Goal: Information Seeking & Learning: Learn about a topic

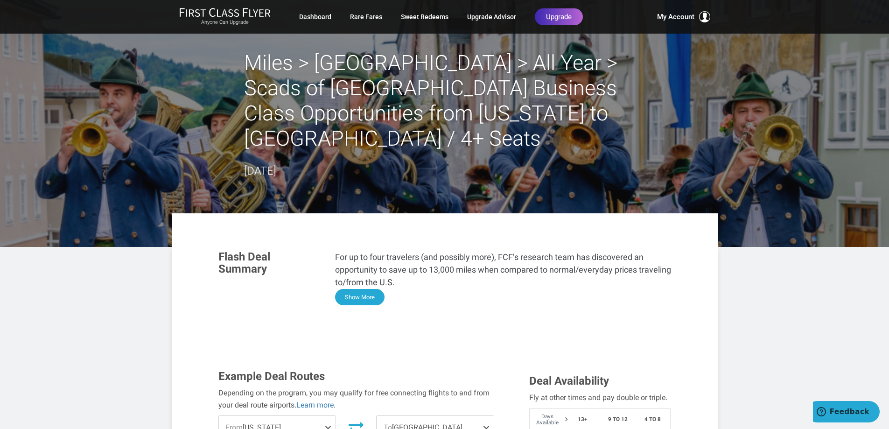
click at [347, 289] on button "Show More" at bounding box center [359, 297] width 49 height 16
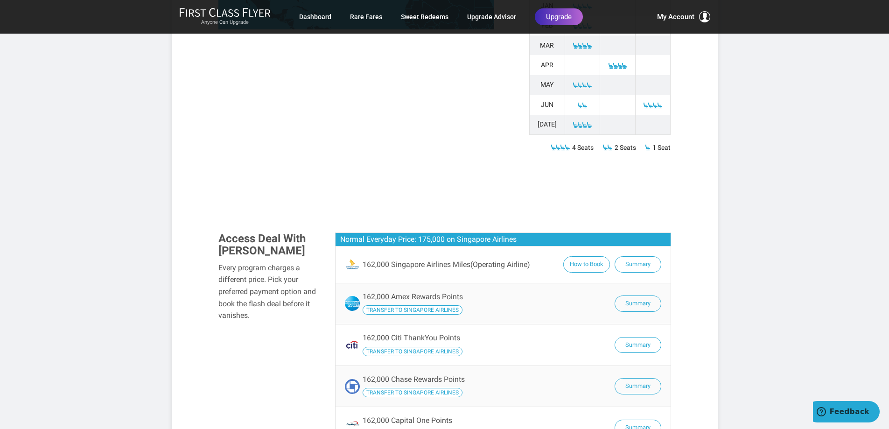
scroll to position [700, 0]
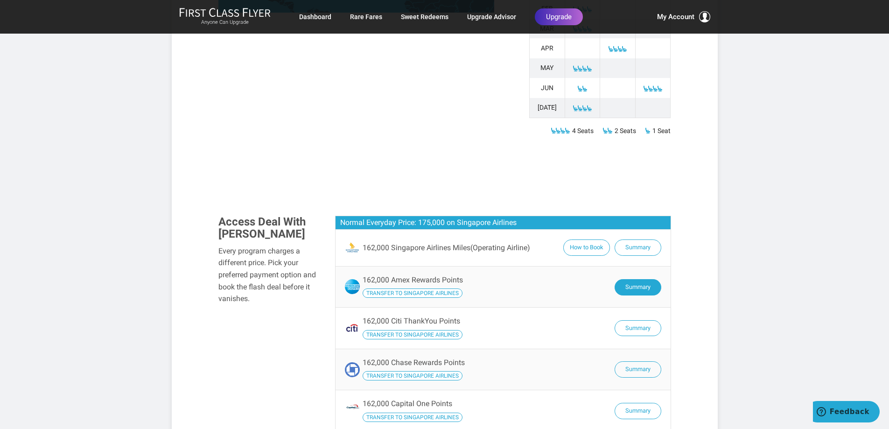
click at [635, 279] on button "Summary" at bounding box center [638, 287] width 47 height 16
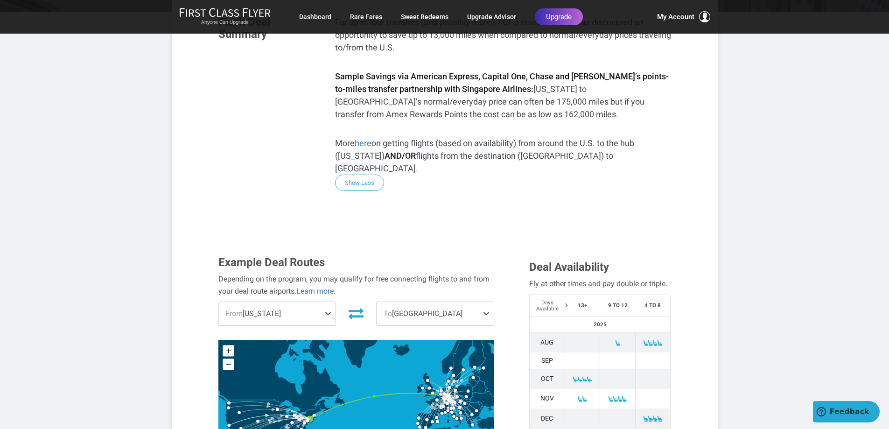
scroll to position [0, 0]
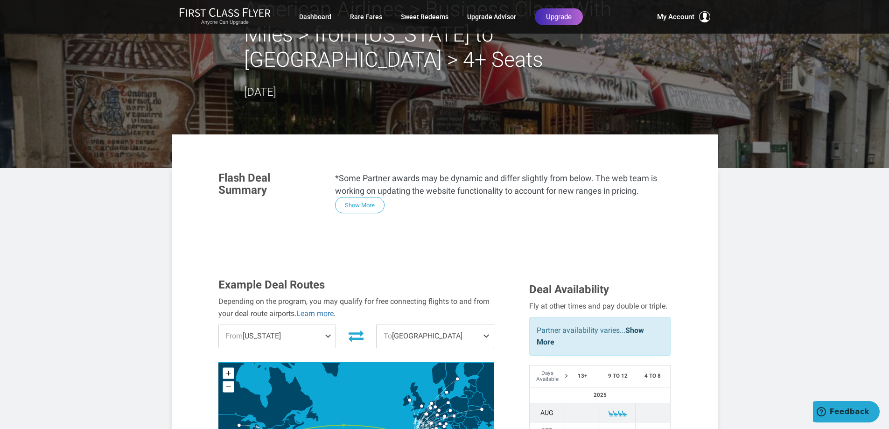
scroll to position [47, 0]
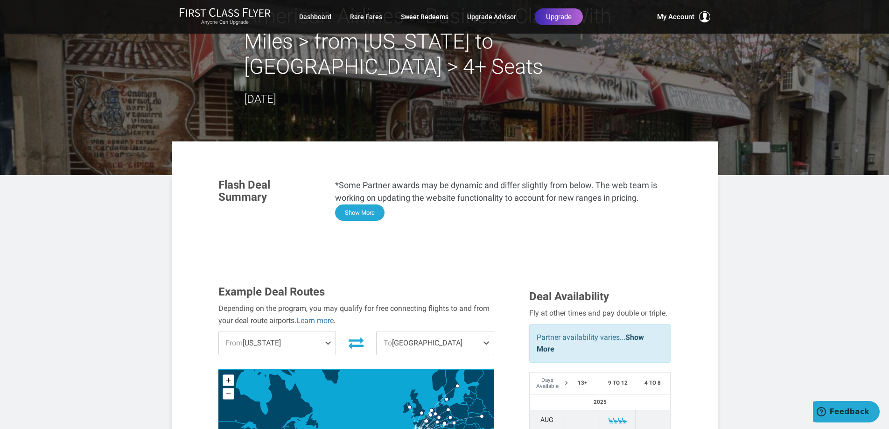
click at [371, 209] on button "Show More" at bounding box center [359, 212] width 49 height 16
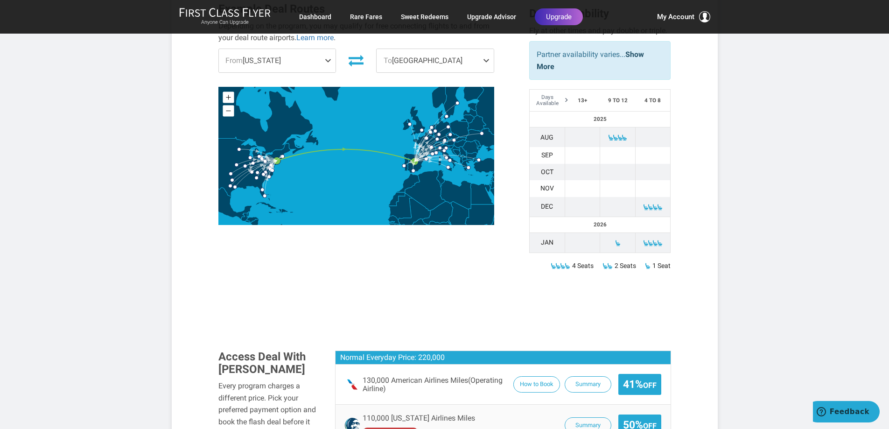
scroll to position [1260, 0]
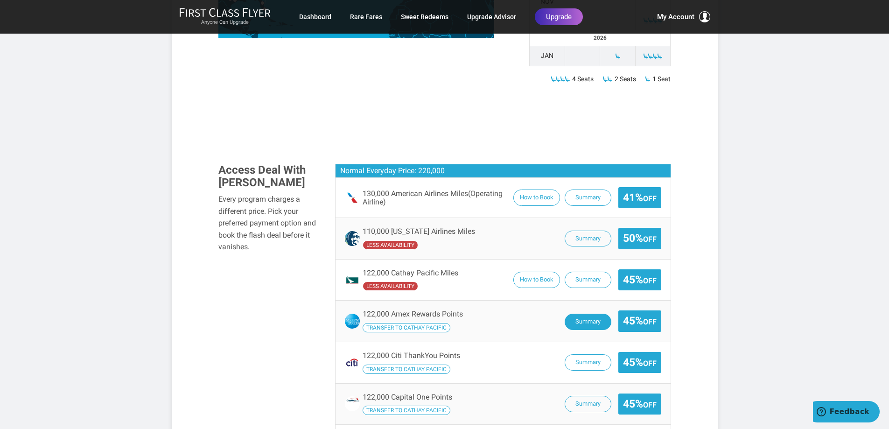
click at [587, 314] on button "Summary" at bounding box center [588, 322] width 47 height 16
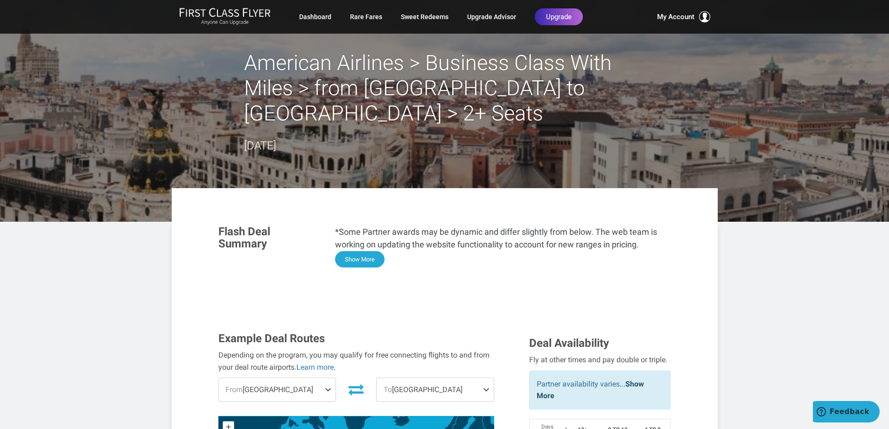
click at [350, 257] on button "Show More" at bounding box center [359, 259] width 49 height 16
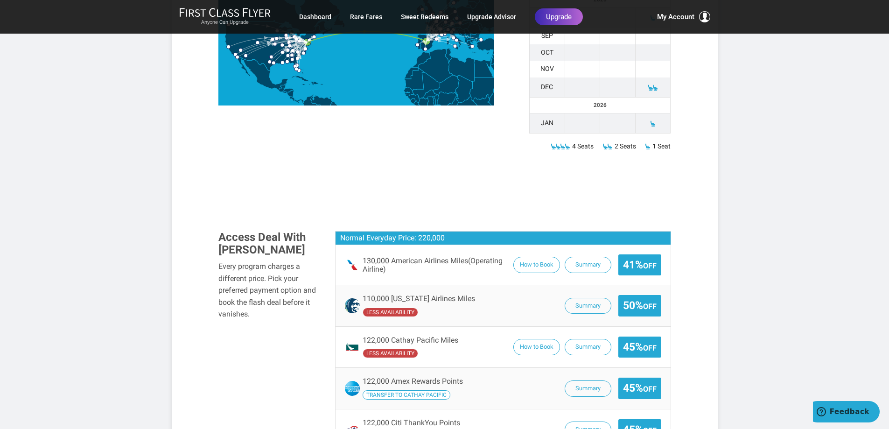
scroll to position [1214, 0]
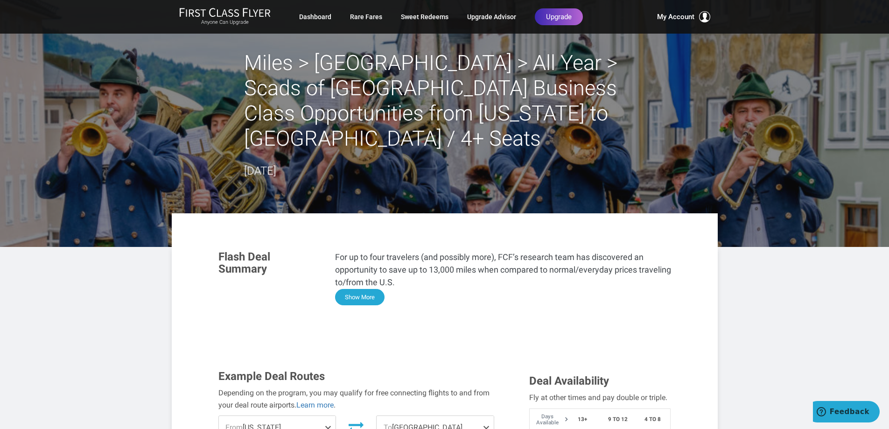
click at [355, 289] on button "Show More" at bounding box center [359, 297] width 49 height 16
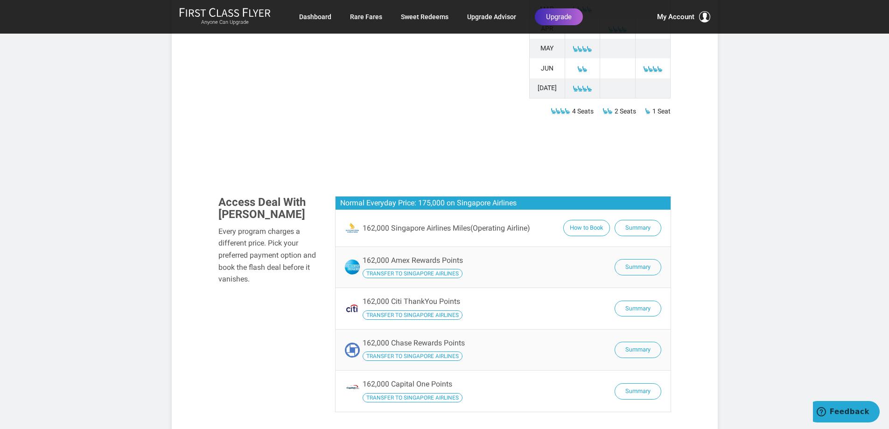
scroll to position [747, 0]
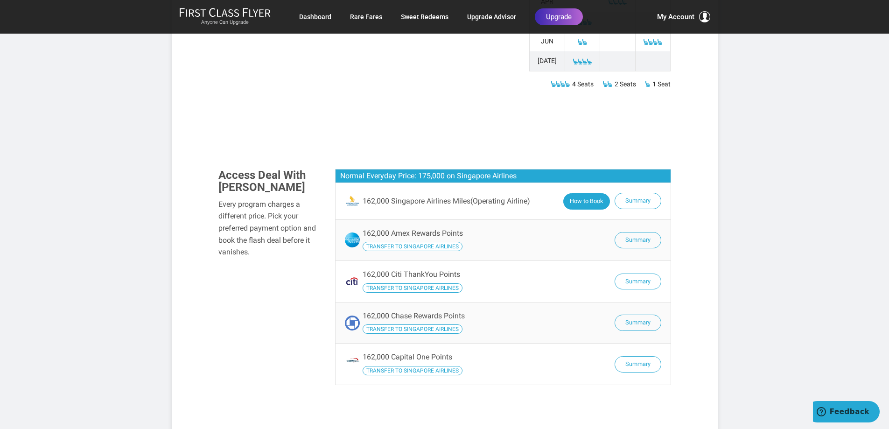
click at [585, 193] on button "How to Book" at bounding box center [586, 201] width 47 height 16
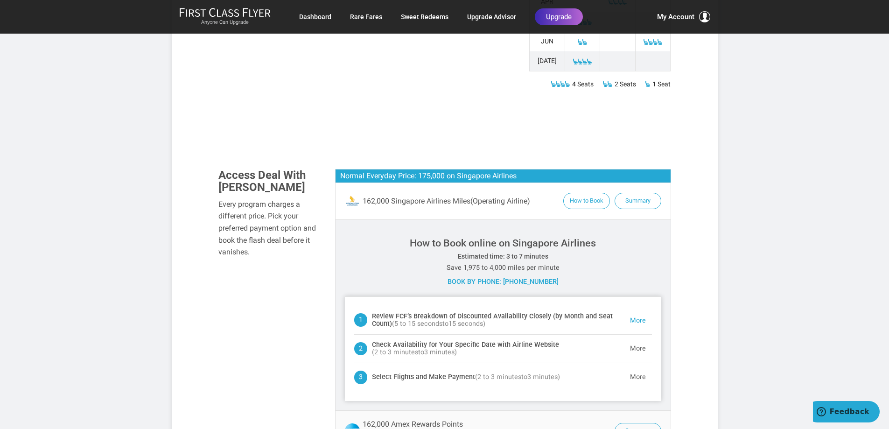
click at [638, 311] on button "More" at bounding box center [638, 320] width 28 height 19
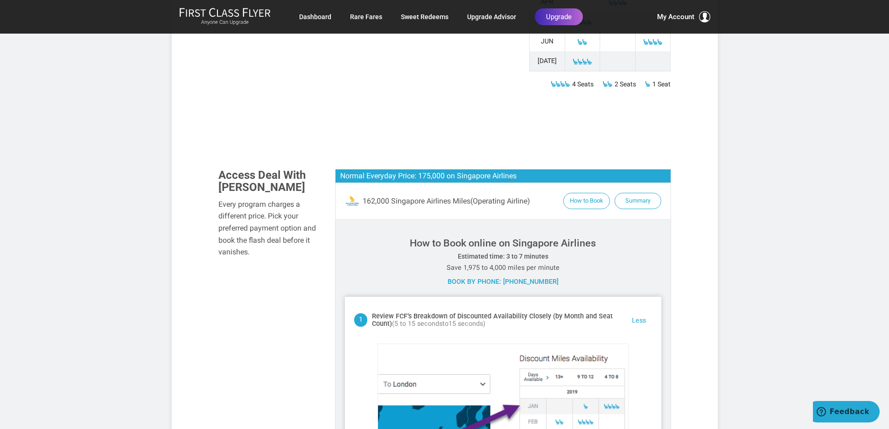
scroll to position [958, 0]
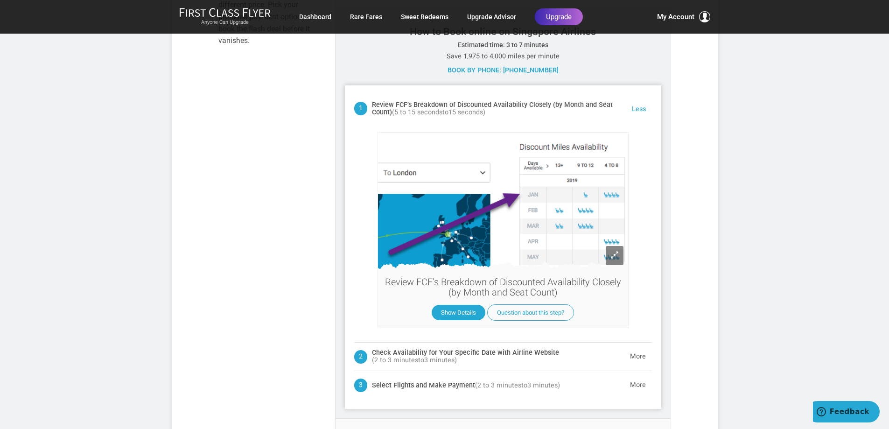
click at [641, 100] on button "Less" at bounding box center [639, 109] width 26 height 19
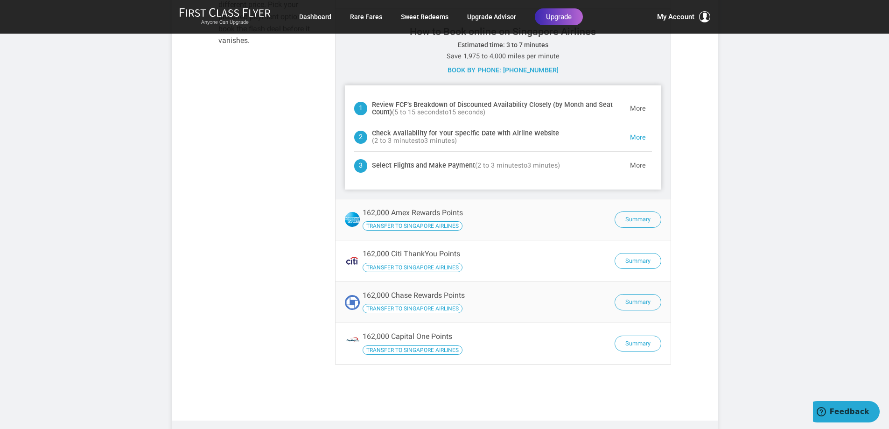
click at [635, 128] on button "More" at bounding box center [638, 137] width 28 height 19
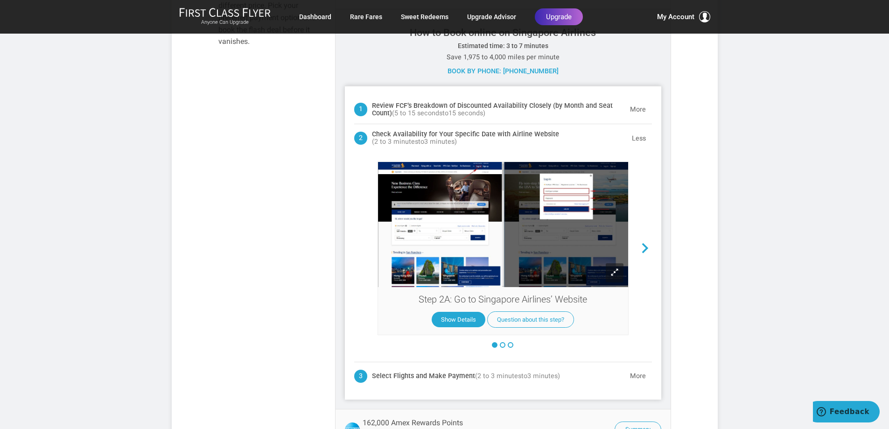
scroll to position [940, 0]
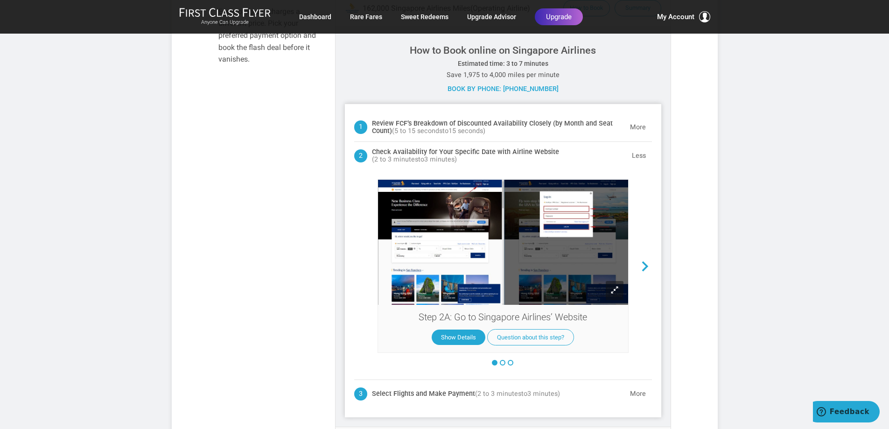
click at [648, 260] on span at bounding box center [646, 267] width 14 height 14
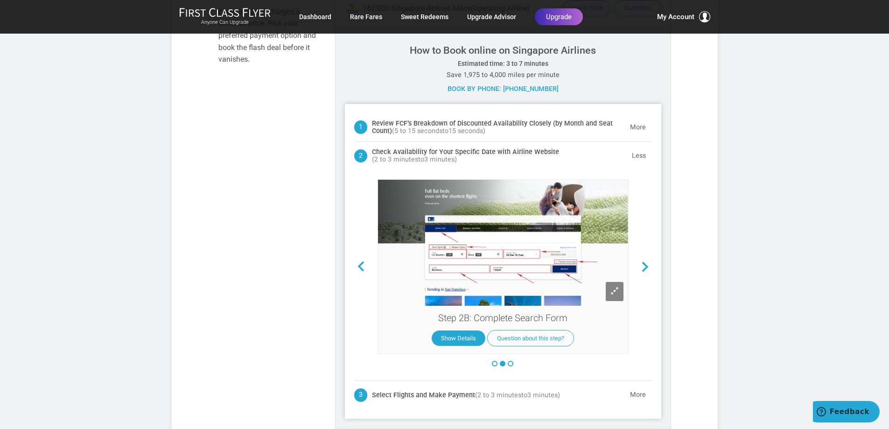
click at [644, 260] on span at bounding box center [646, 267] width 14 height 14
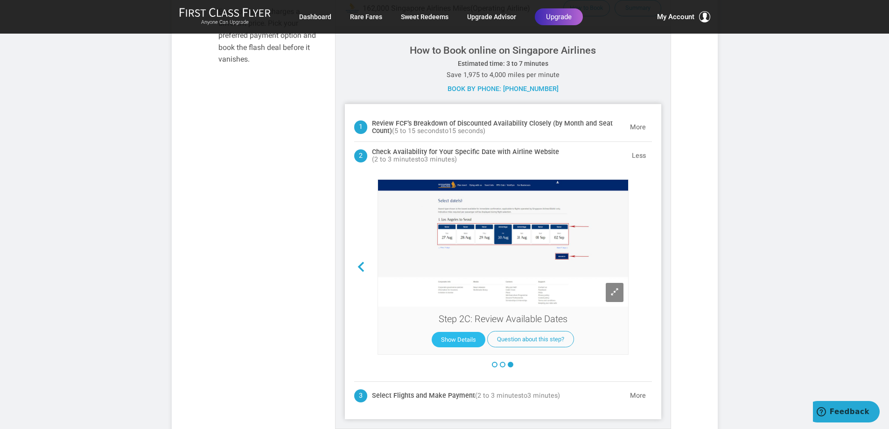
click at [459, 332] on button "Show Details" at bounding box center [459, 339] width 54 height 15
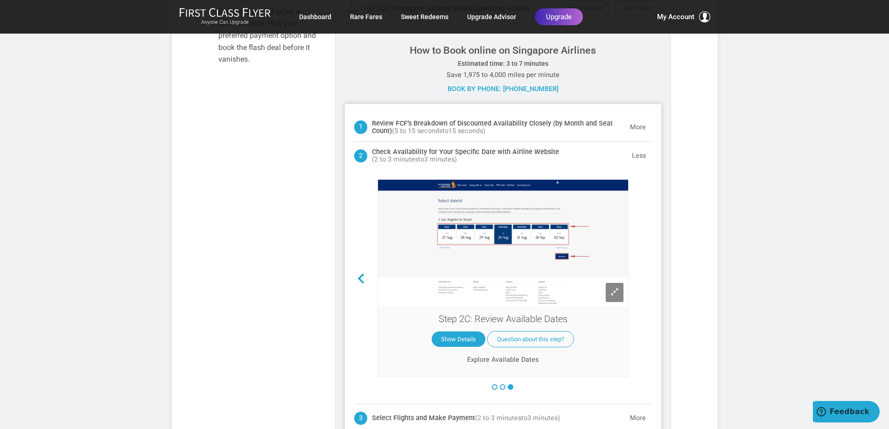
click at [362, 272] on span at bounding box center [361, 279] width 14 height 14
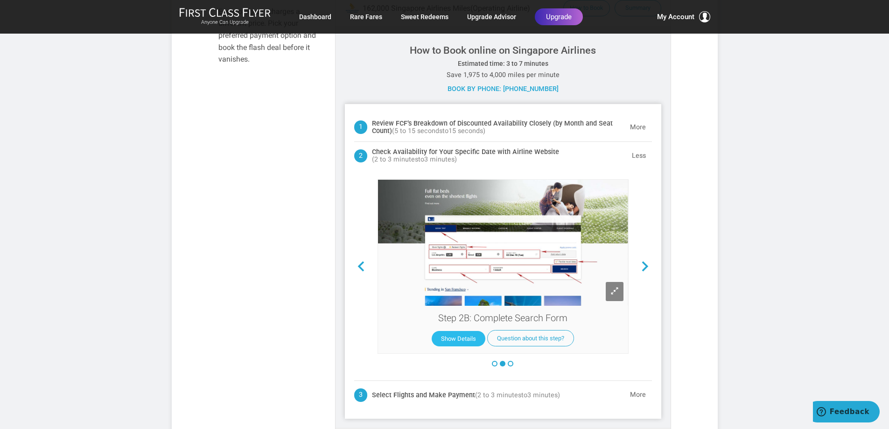
click at [464, 331] on button "Show Details" at bounding box center [459, 338] width 54 height 15
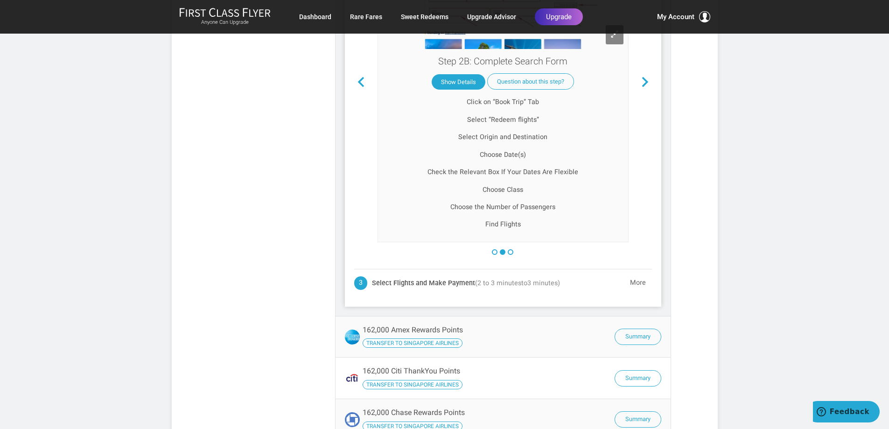
scroll to position [1220, 0]
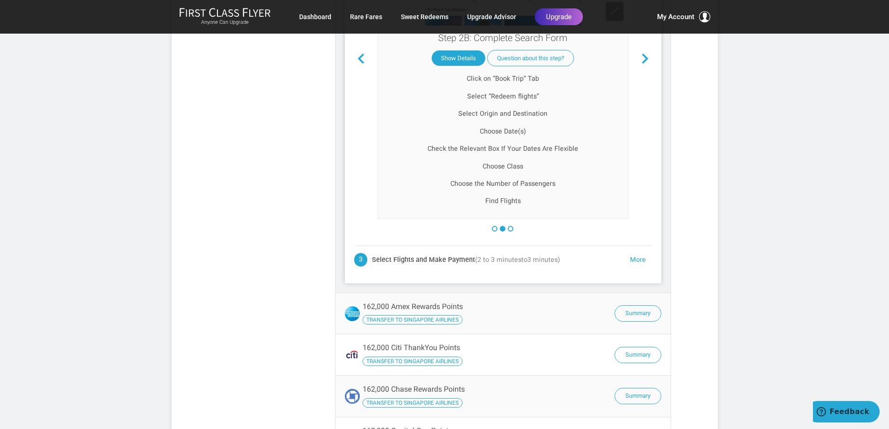
click at [637, 251] on button "More" at bounding box center [638, 260] width 28 height 19
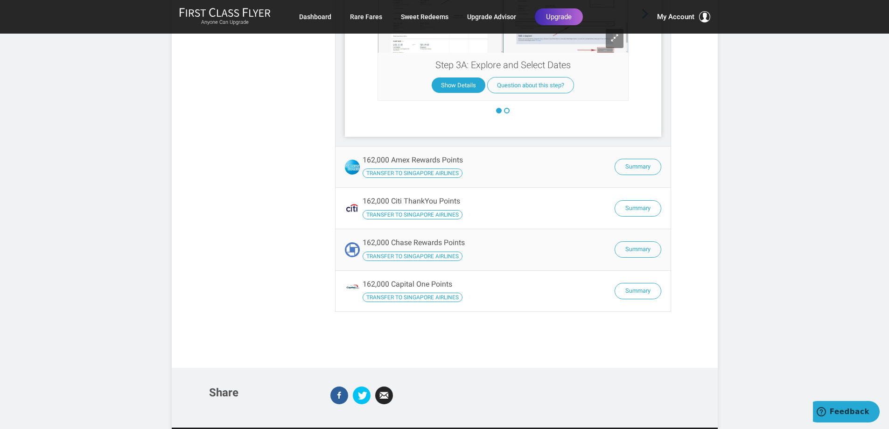
scroll to position [1015, 0]
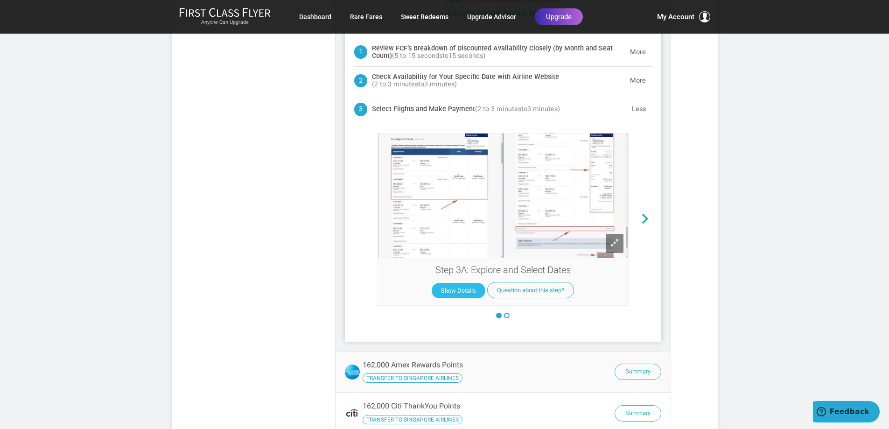
click at [456, 283] on button "Show Details" at bounding box center [459, 290] width 54 height 15
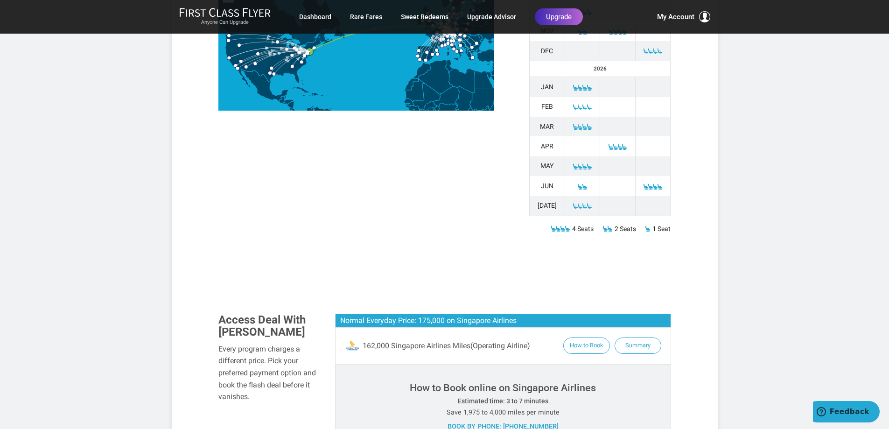
scroll to position [361, 0]
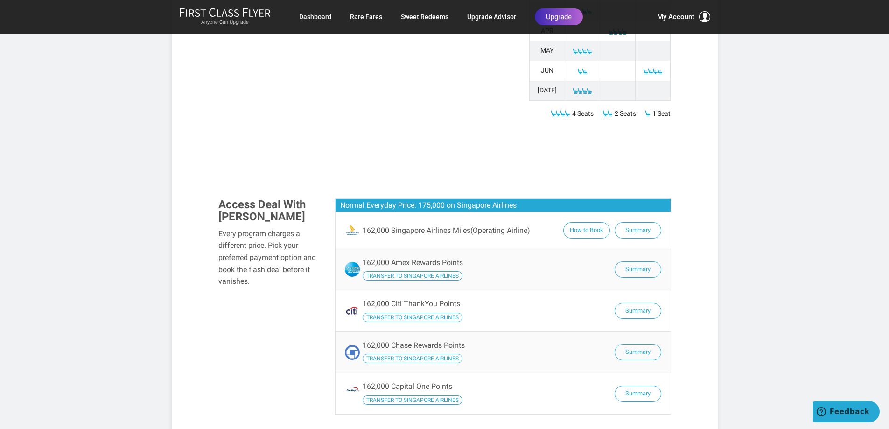
scroll to position [607, 0]
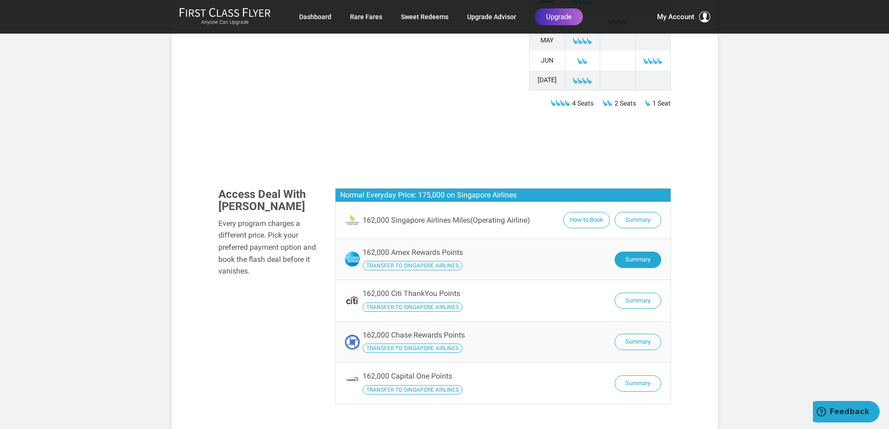
click at [631, 252] on button "Summary" at bounding box center [638, 260] width 47 height 16
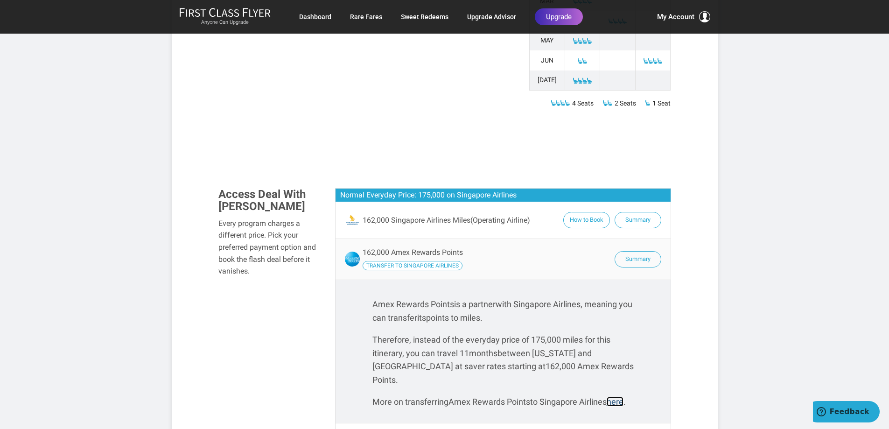
click at [619, 397] on link "here" at bounding box center [615, 402] width 17 height 10
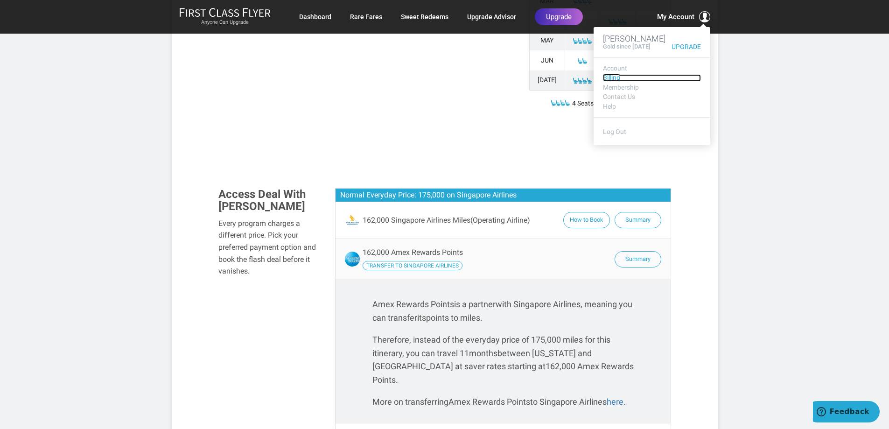
click at [609, 77] on link "Billing" at bounding box center [652, 77] width 98 height 7
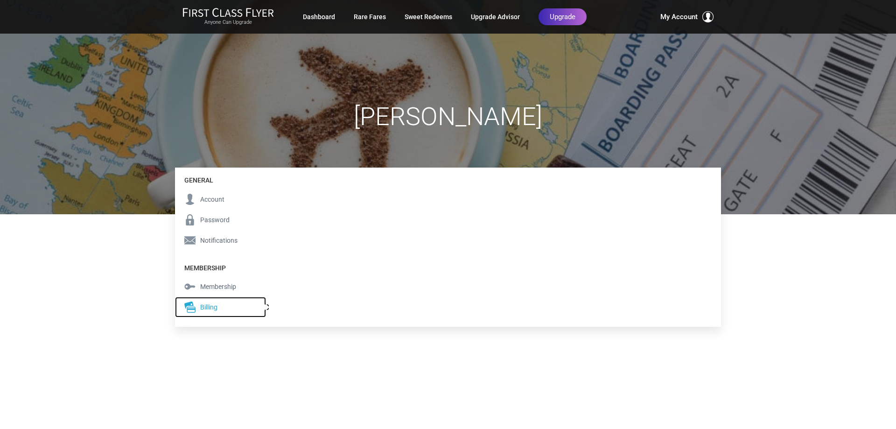
click at [215, 305] on span "Billing" at bounding box center [208, 307] width 17 height 10
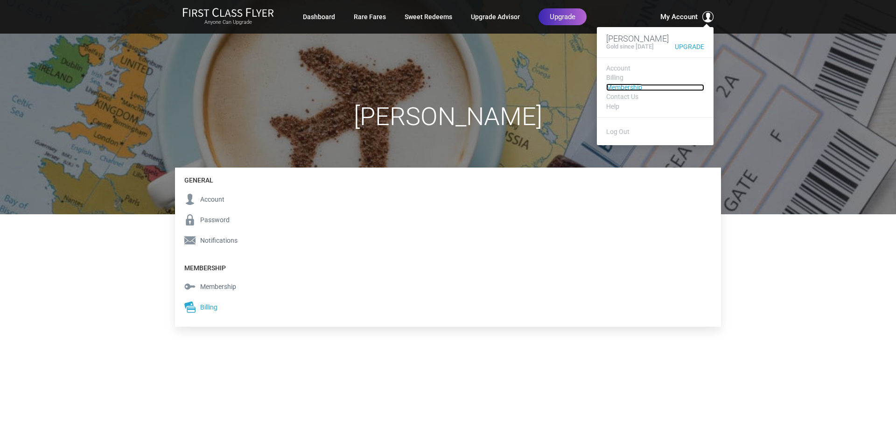
click at [636, 87] on link "Membership" at bounding box center [655, 87] width 98 height 7
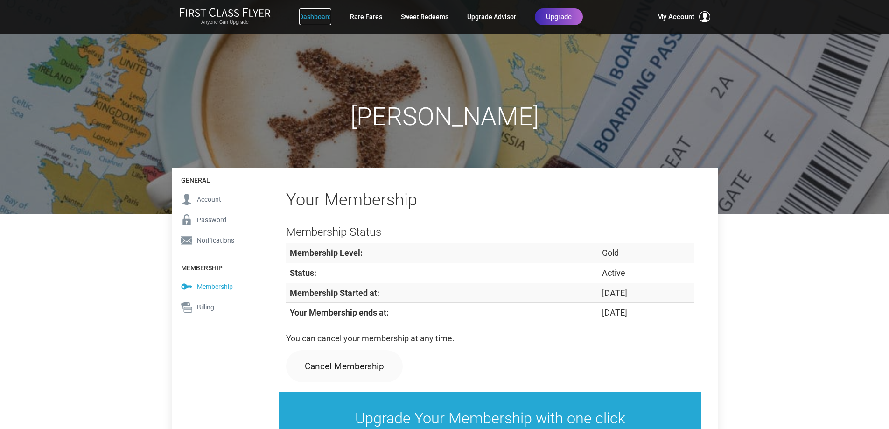
click at [316, 14] on link "Dashboard" at bounding box center [315, 16] width 32 height 17
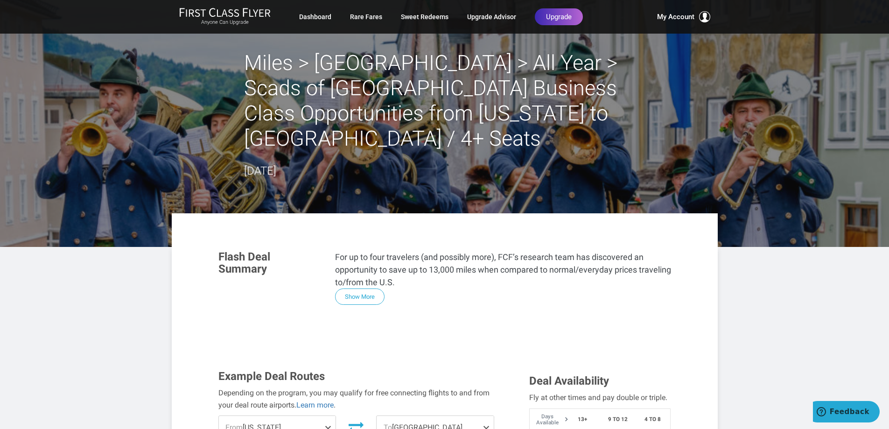
scroll to position [93, 0]
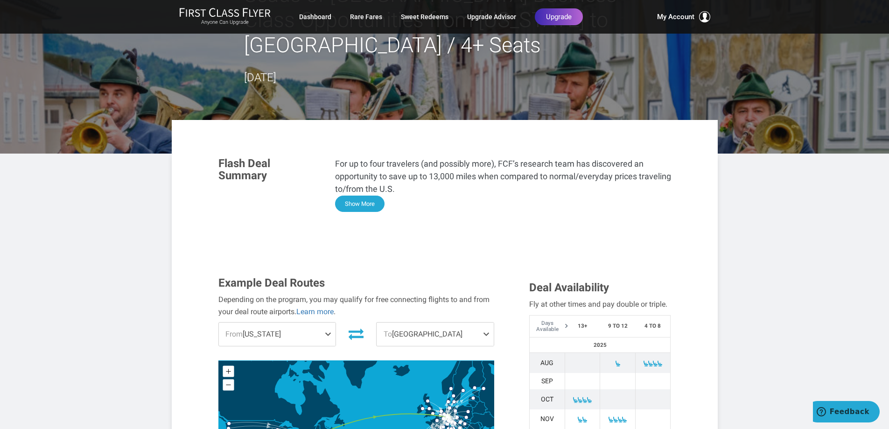
click at [372, 196] on button "Show More" at bounding box center [359, 204] width 49 height 16
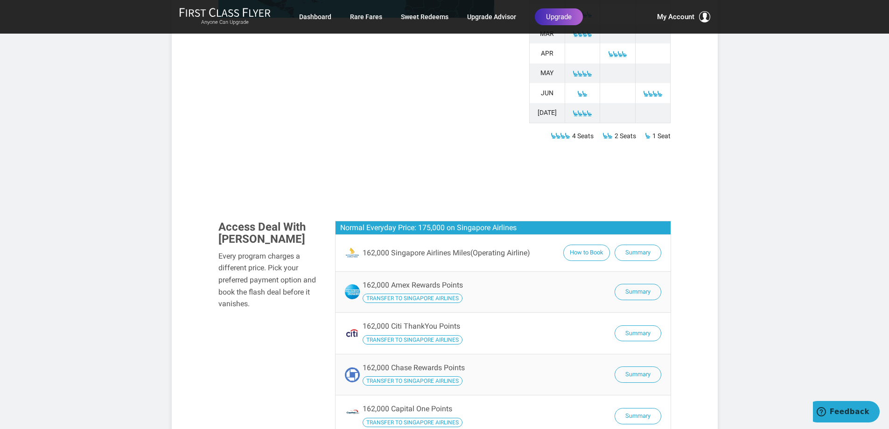
scroll to position [700, 0]
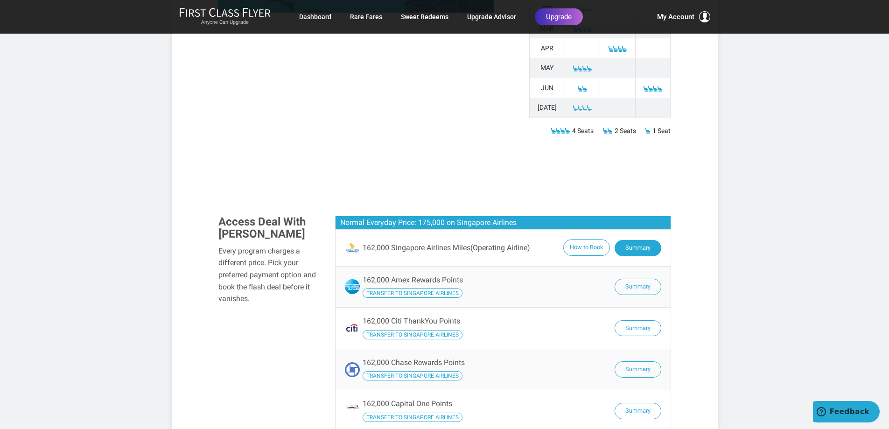
click at [638, 240] on button "Summary" at bounding box center [638, 248] width 47 height 16
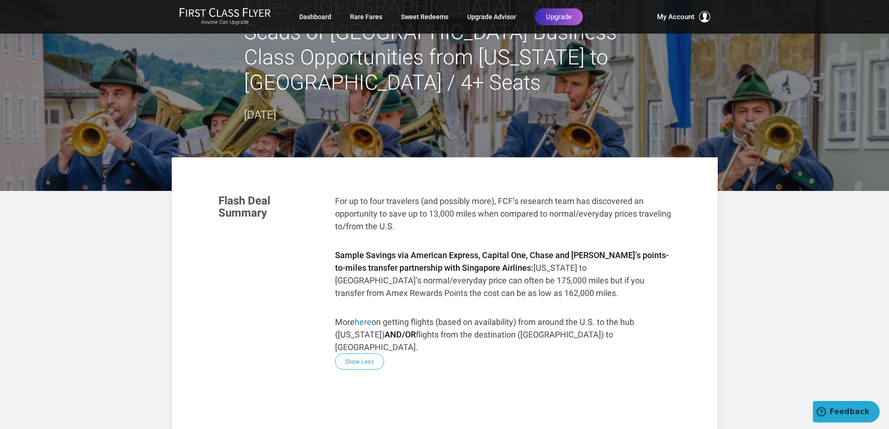
scroll to position [0, 0]
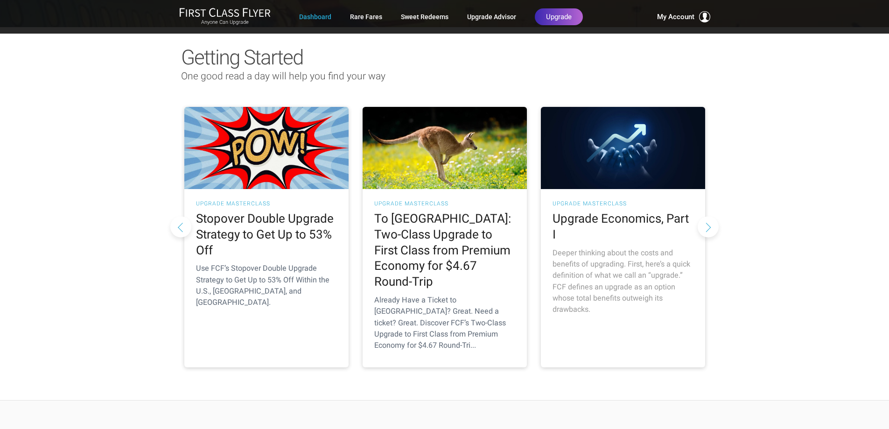
scroll to position [93, 0]
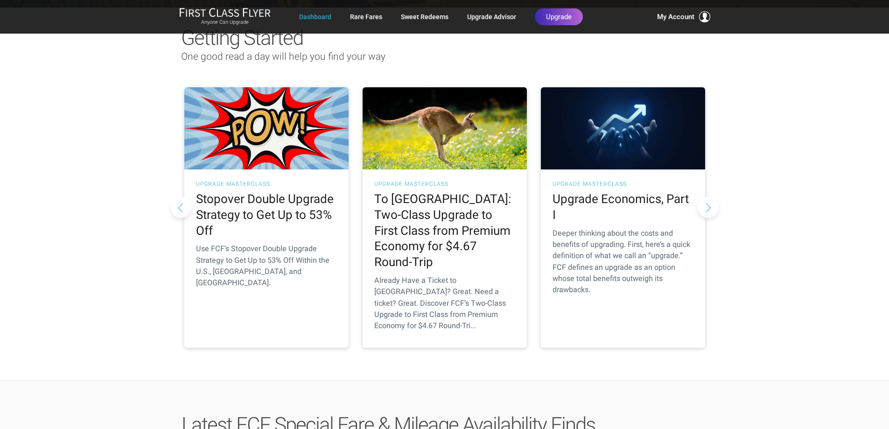
click at [709, 196] on button "Next slide" at bounding box center [708, 206] width 21 height 21
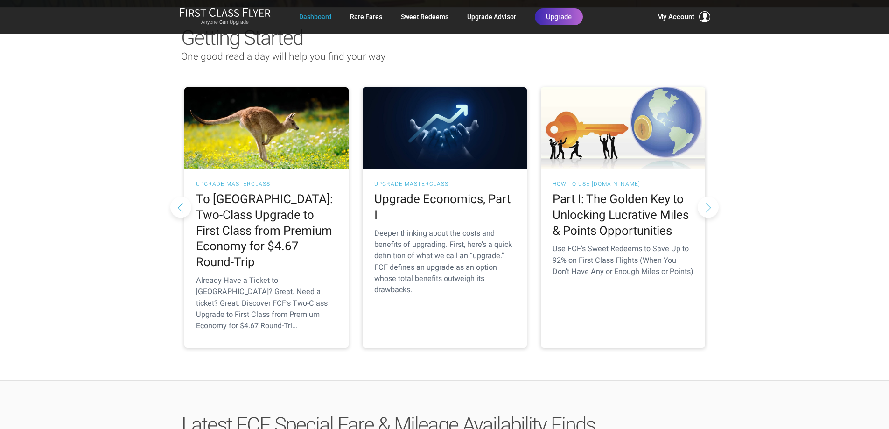
click at [709, 196] on button "Next slide" at bounding box center [708, 206] width 21 height 21
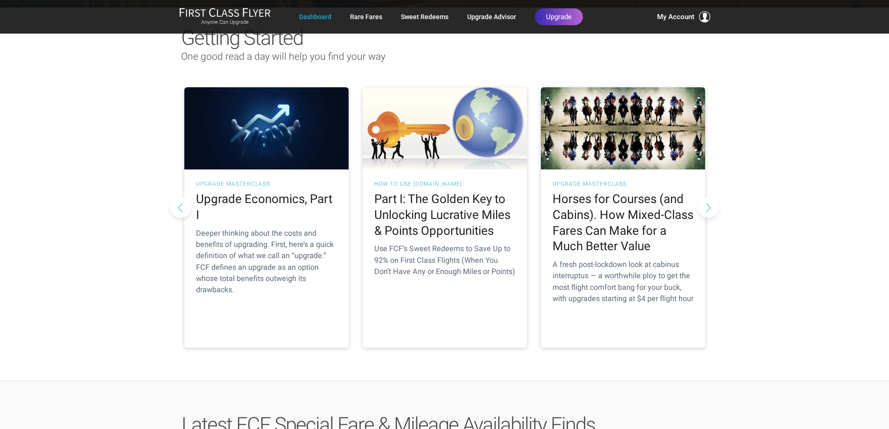
click at [709, 196] on button "Next slide" at bounding box center [708, 206] width 21 height 21
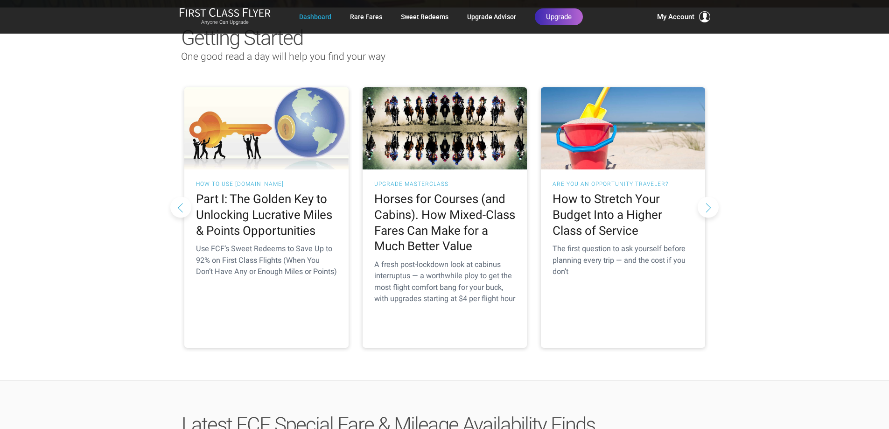
click at [709, 196] on button "Next slide" at bounding box center [708, 206] width 21 height 21
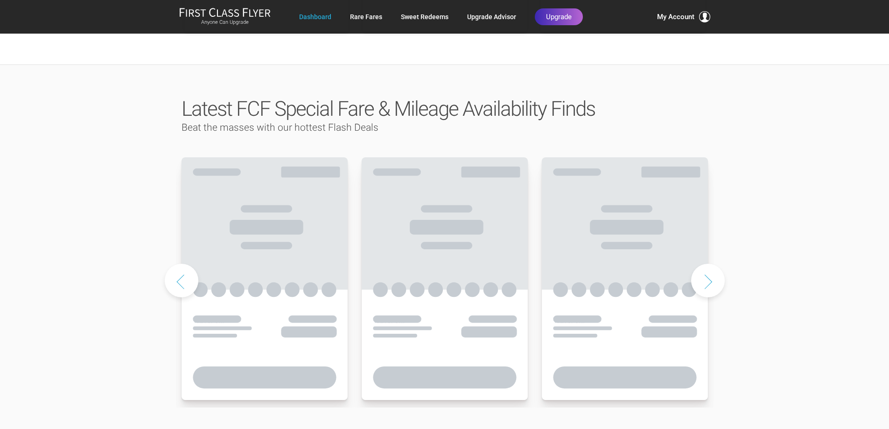
scroll to position [420, 0]
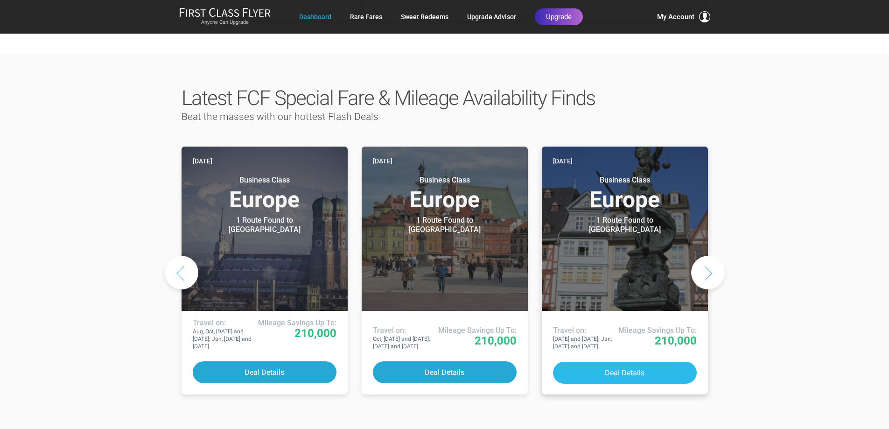
click at [634, 362] on button "Deal Details" at bounding box center [625, 373] width 144 height 22
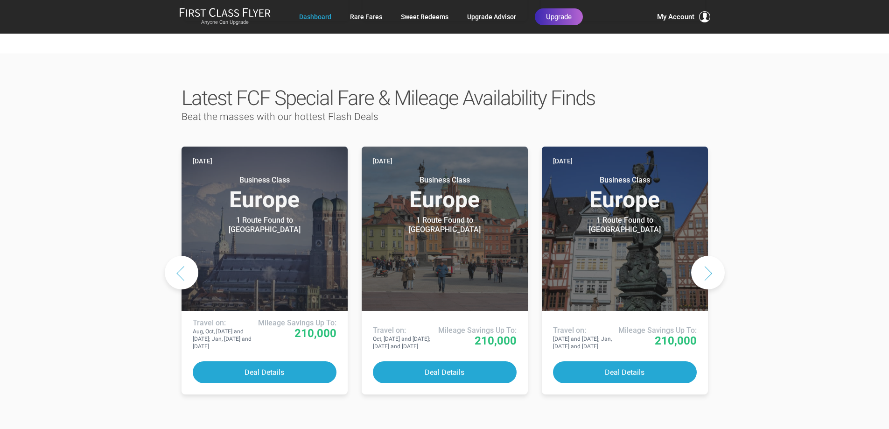
click at [704, 256] on button "Next slide" at bounding box center [708, 273] width 34 height 34
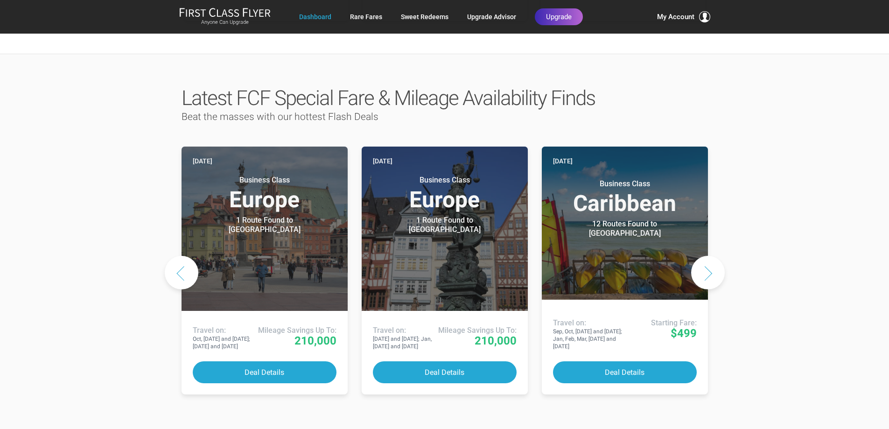
click at [178, 256] on button "Previous slide" at bounding box center [182, 273] width 34 height 34
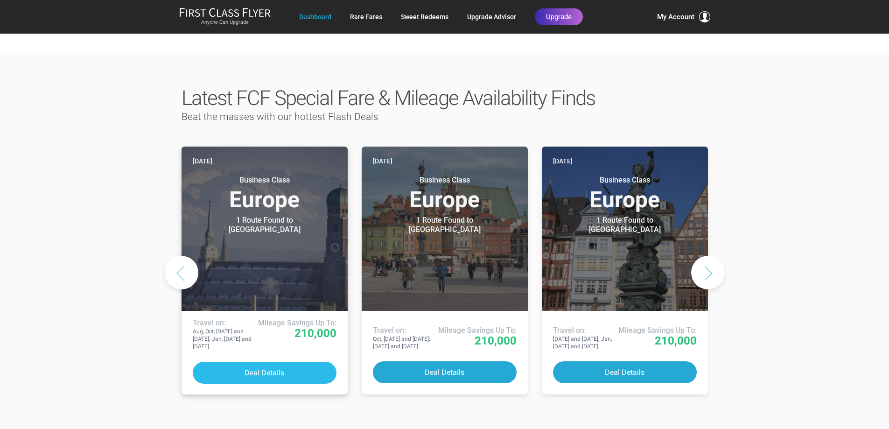
click at [272, 362] on button "Deal Details" at bounding box center [265, 373] width 144 height 22
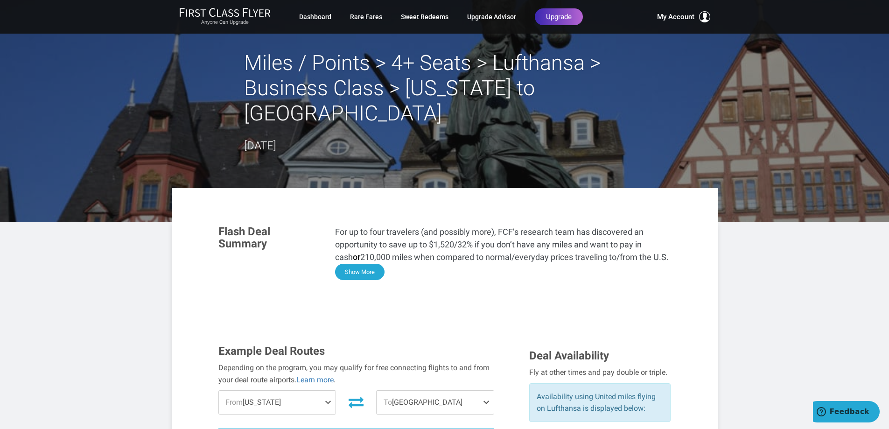
click at [356, 264] on button "Show More" at bounding box center [359, 272] width 49 height 16
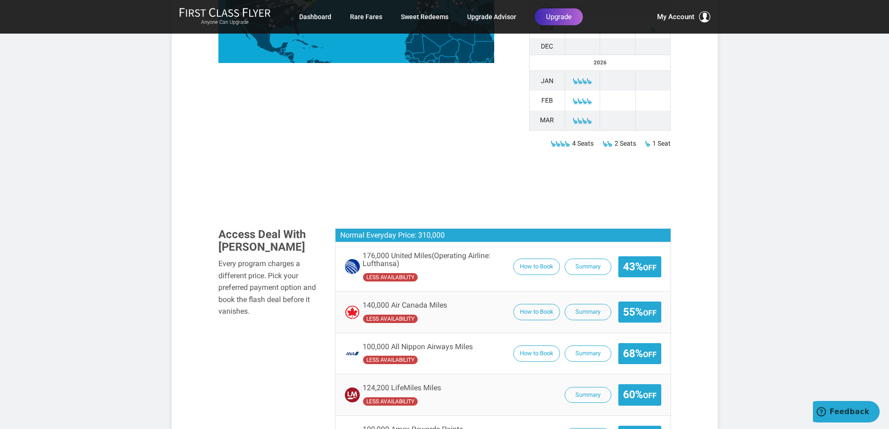
scroll to position [1074, 0]
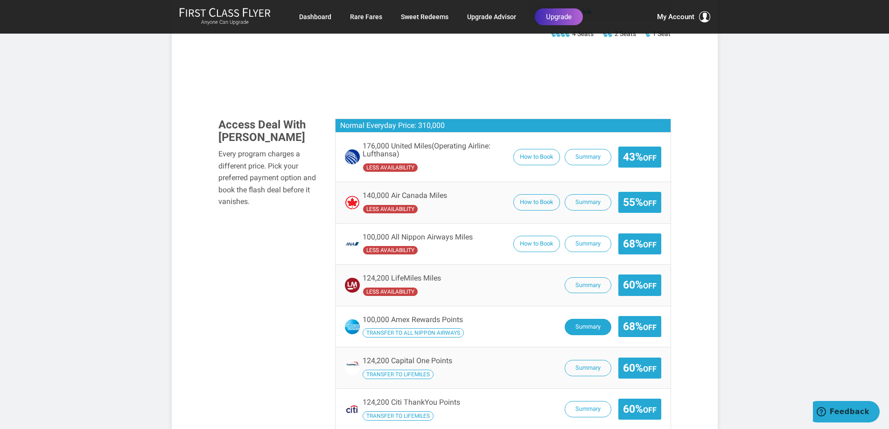
click at [585, 319] on button "Summary" at bounding box center [588, 327] width 47 height 16
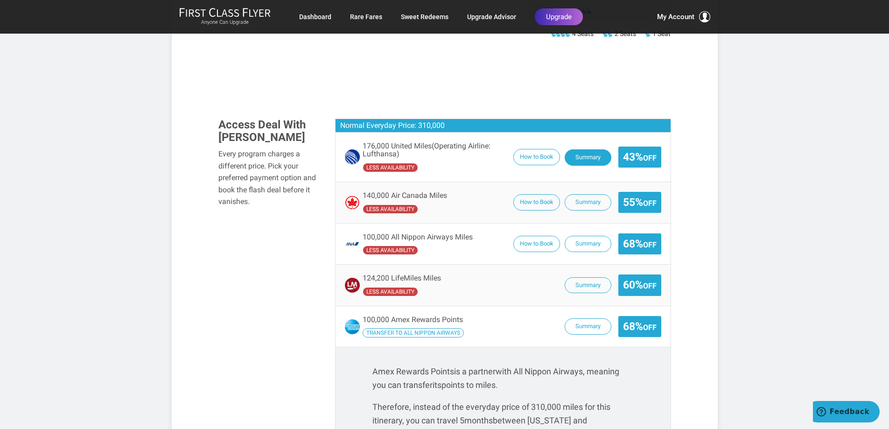
click at [583, 149] on button "Summary" at bounding box center [588, 157] width 47 height 16
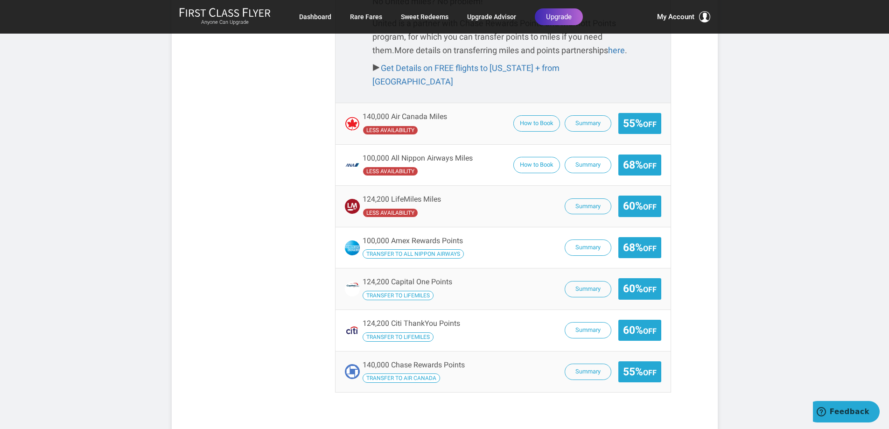
scroll to position [1354, 0]
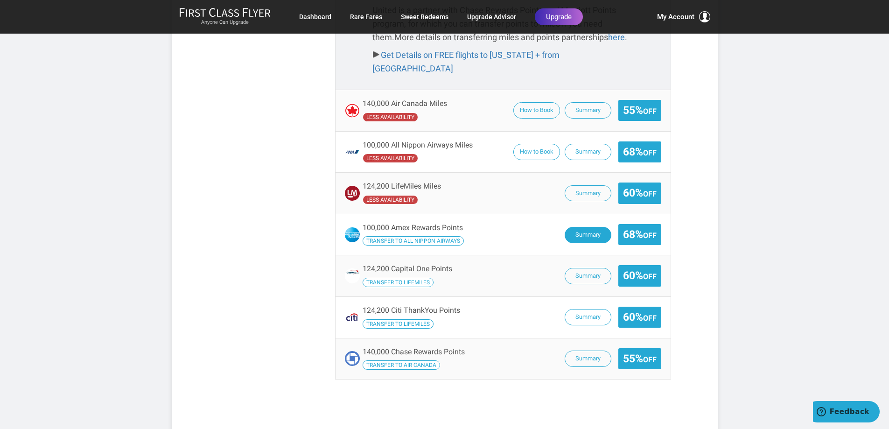
click at [582, 227] on button "Summary" at bounding box center [588, 235] width 47 height 16
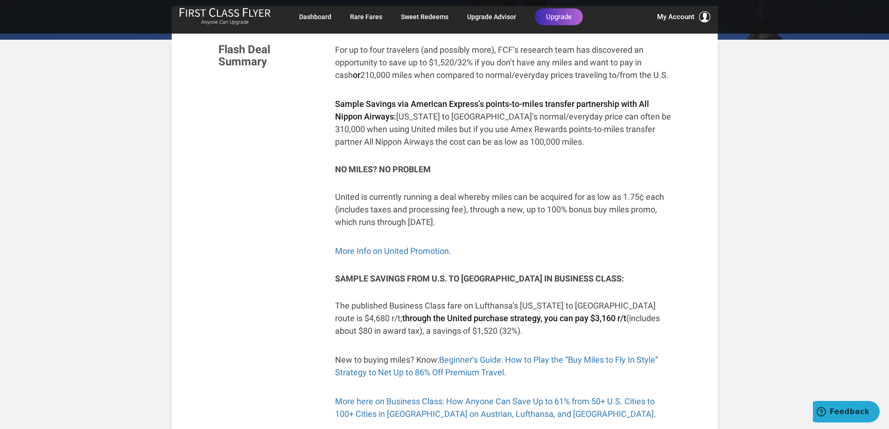
scroll to position [187, 0]
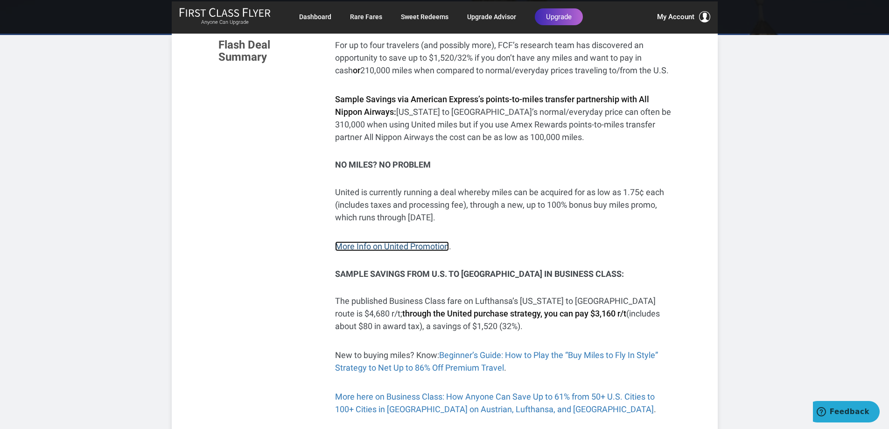
click at [383, 241] on link "More Info on United Promotion" at bounding box center [392, 246] width 114 height 10
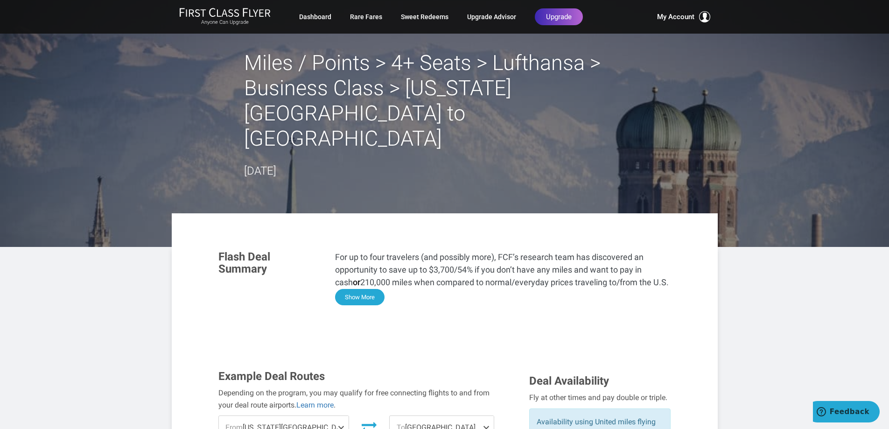
click at [363, 289] on button "Show More" at bounding box center [359, 297] width 49 height 16
